Goal: Information Seeking & Learning: Learn about a topic

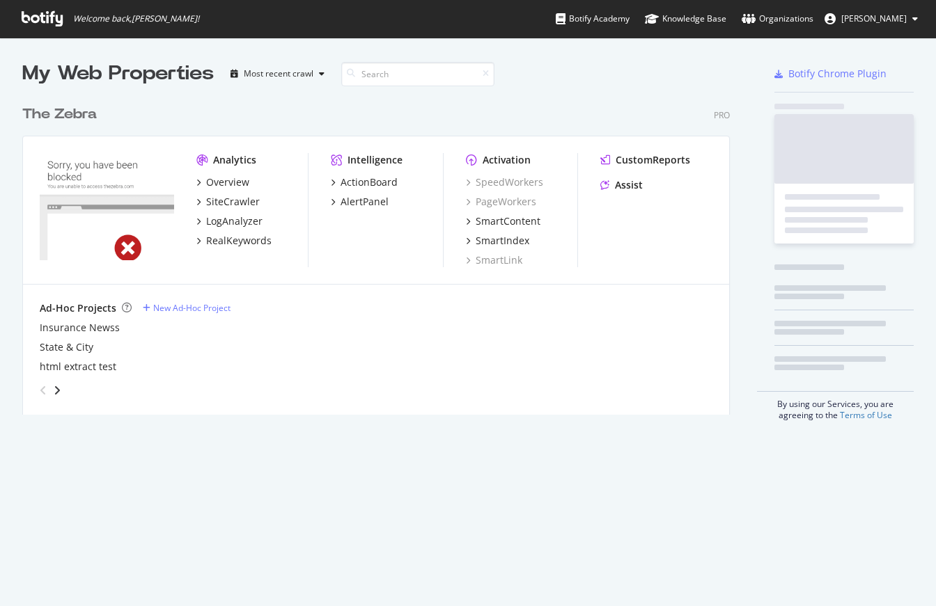
scroll to position [606, 936]
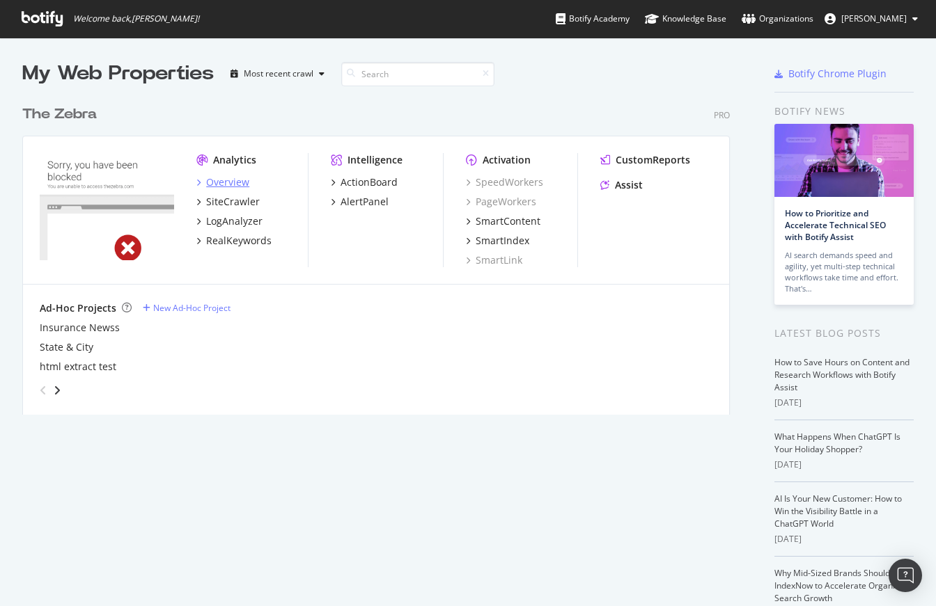
click at [230, 184] on div "Overview" at bounding box center [227, 182] width 43 height 14
